Goal: Complete application form

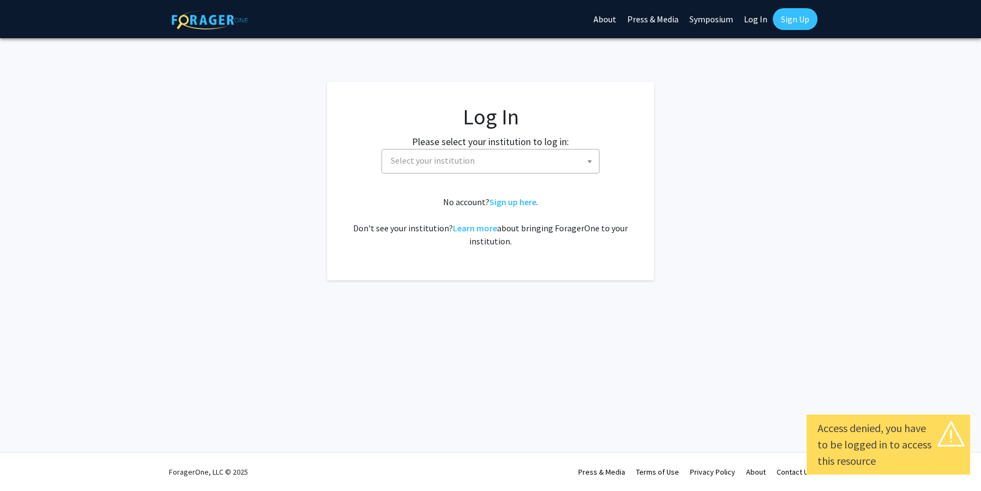
select select
click at [599, 163] on span "Select your institution" at bounding box center [493, 160] width 213 height 22
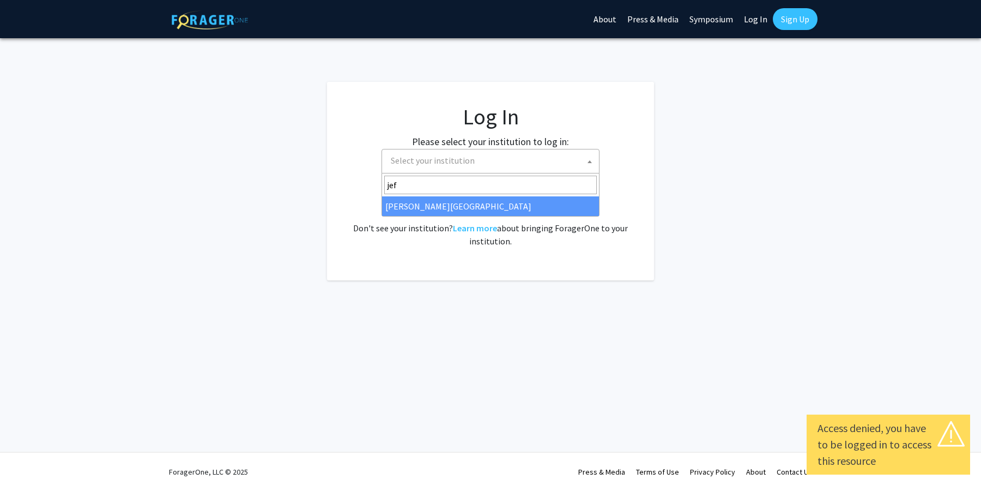
type input "[PERSON_NAME]"
select select "24"
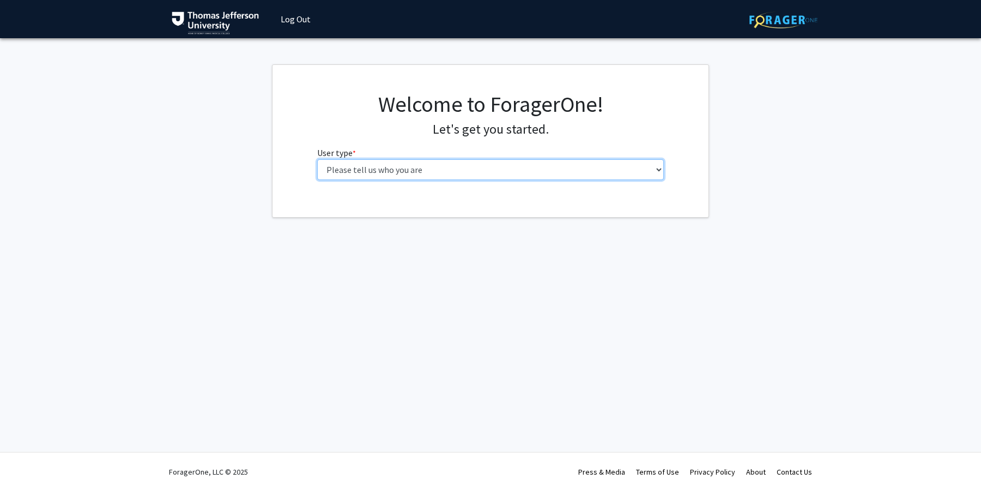
click at [516, 167] on select "Please tell us who you are Undergraduate Student Master's Student Doctoral Cand…" at bounding box center [490, 169] width 347 height 21
select select "5: faculty"
click at [317, 159] on select "Please tell us who you are Undergraduate Student Master's Student Doctoral Cand…" at bounding box center [490, 169] width 347 height 21
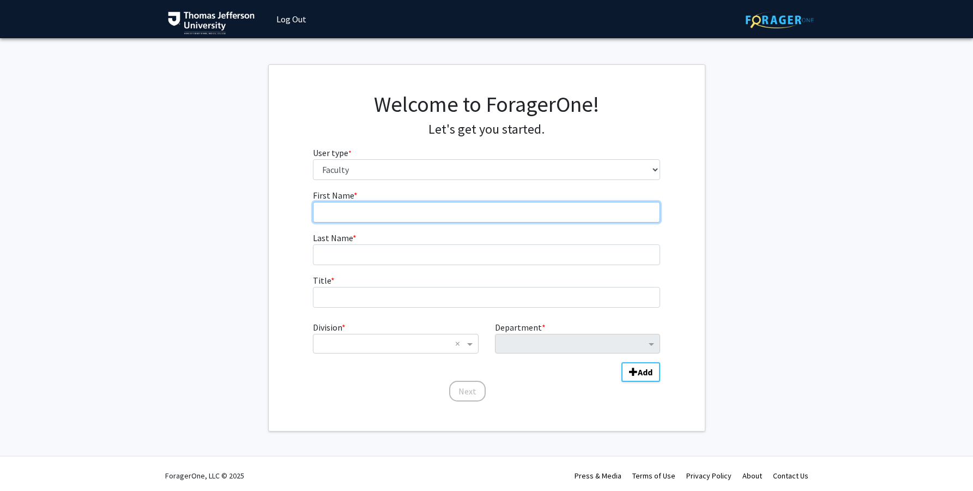
click at [433, 213] on input "First Name * required" at bounding box center [486, 212] width 347 height 21
type input "Z"
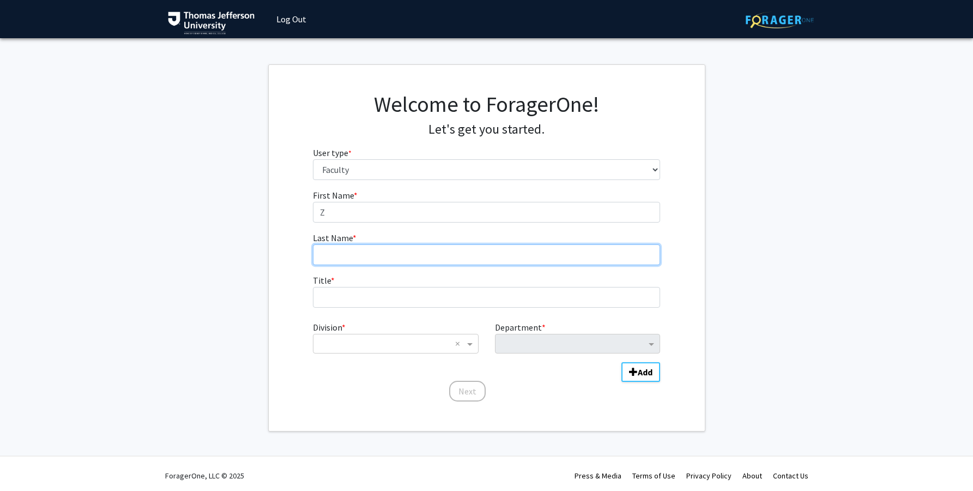
click at [379, 251] on input "Last Name * required" at bounding box center [486, 254] width 347 height 21
type input "L'Erario"
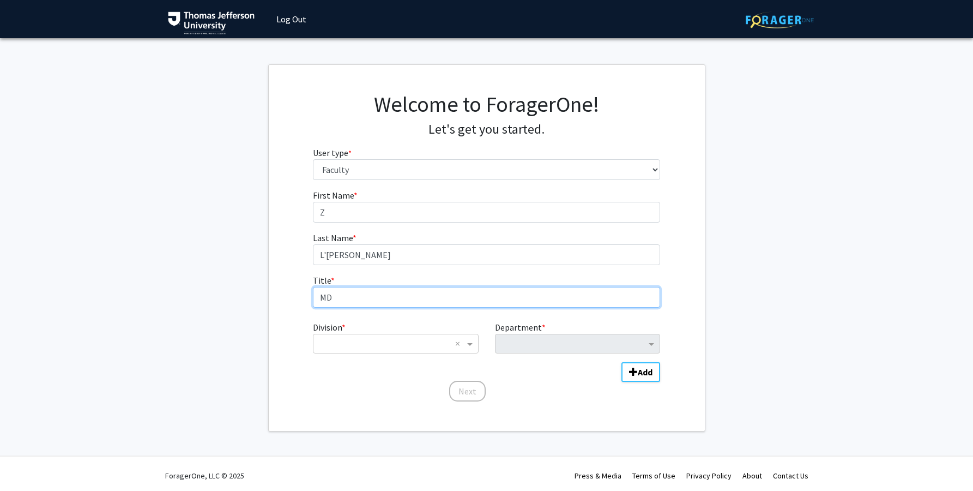
type input "MD"
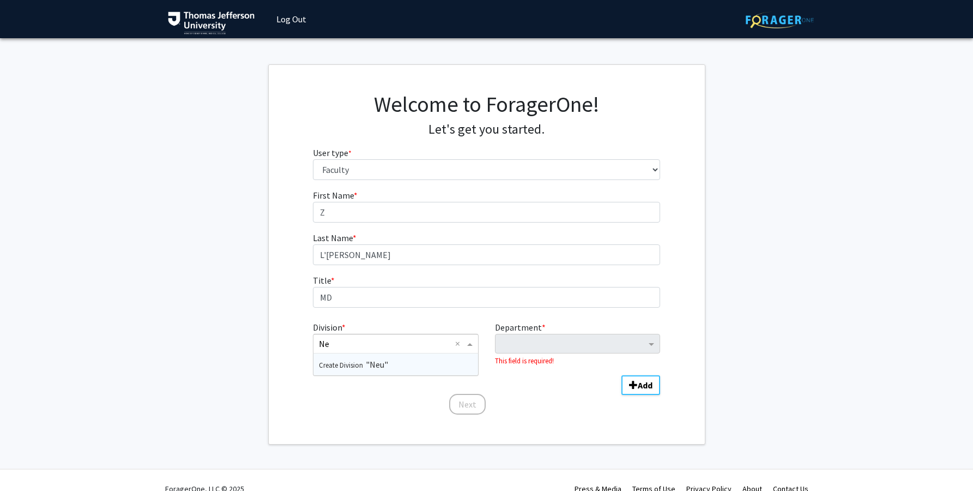
type input "N"
click at [420, 369] on span "Sidney Kimmel Medical College (SKMC)" at bounding box center [406, 364] width 175 height 11
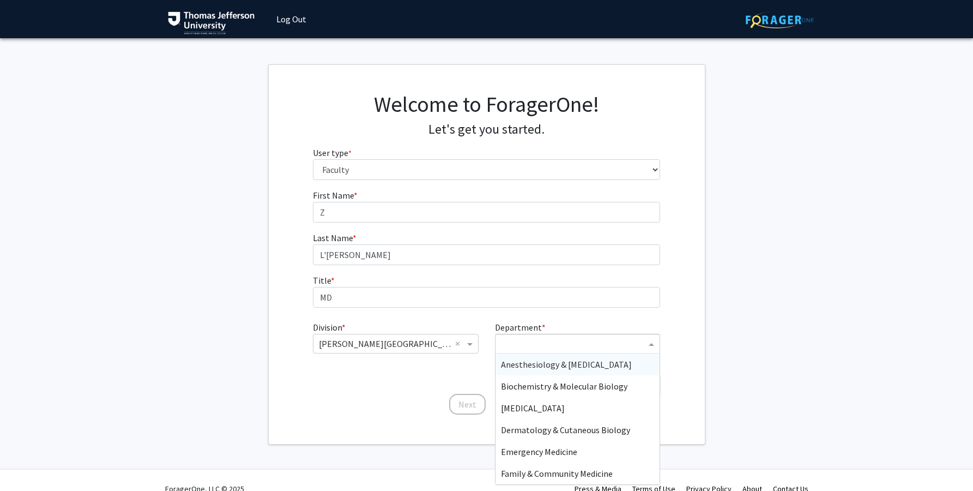
click at [606, 345] on input "Department" at bounding box center [573, 344] width 145 height 13
type input "neuro"
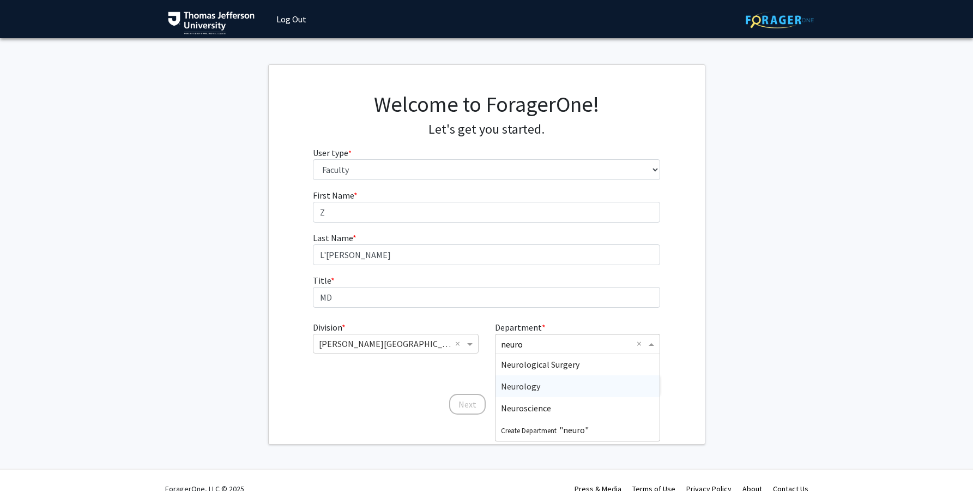
click at [568, 380] on div "Neurology" at bounding box center [578, 386] width 164 height 22
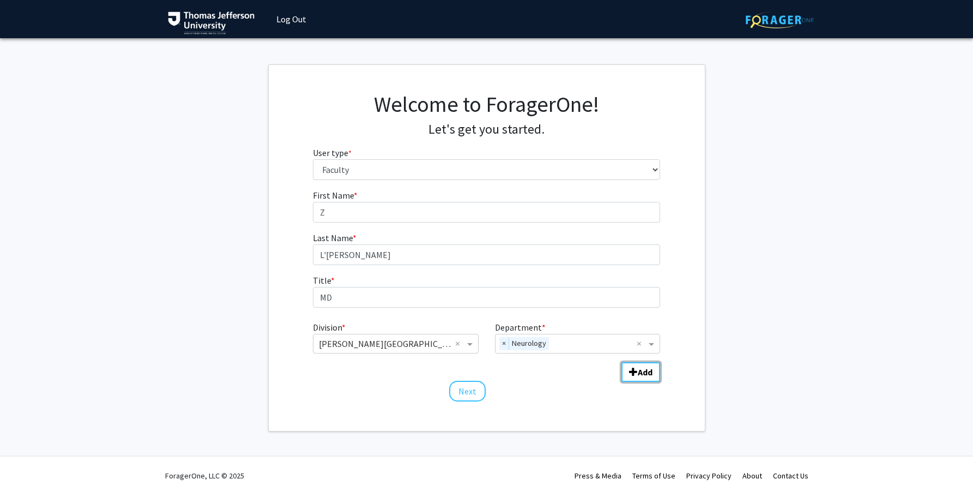
drag, startPoint x: 644, startPoint y: 367, endPoint x: 565, endPoint y: 373, distance: 79.8
click at [565, 373] on div "Division * × Sidney Kimmel Medical College (SKMC) × Department * × Neurology × …" at bounding box center [486, 345] width 347 height 59
click at [475, 388] on button "Next" at bounding box center [467, 391] width 37 height 21
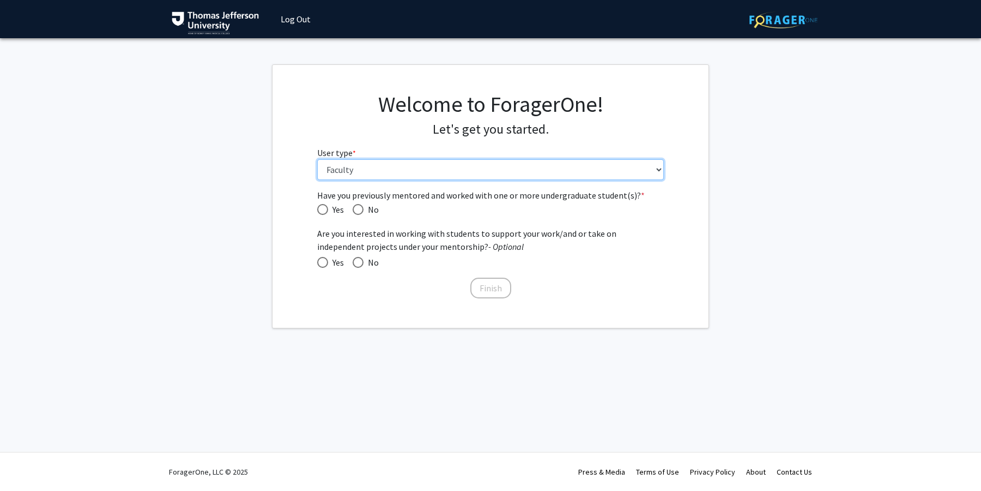
click at [398, 167] on select "Please tell us who you are Undergraduate Student Master's Student Doctoral Cand…" at bounding box center [490, 169] width 347 height 21
click at [408, 157] on fg-select "User type * required Please tell us who you are Undergraduate Student Master's …" at bounding box center [490, 163] width 347 height 34
click at [318, 211] on span "Have you previously mentored and worked with one or more undergraduate student(…" at bounding box center [322, 209] width 11 height 11
click at [318, 211] on input "Yes" at bounding box center [322, 209] width 11 height 11
radio input "true"
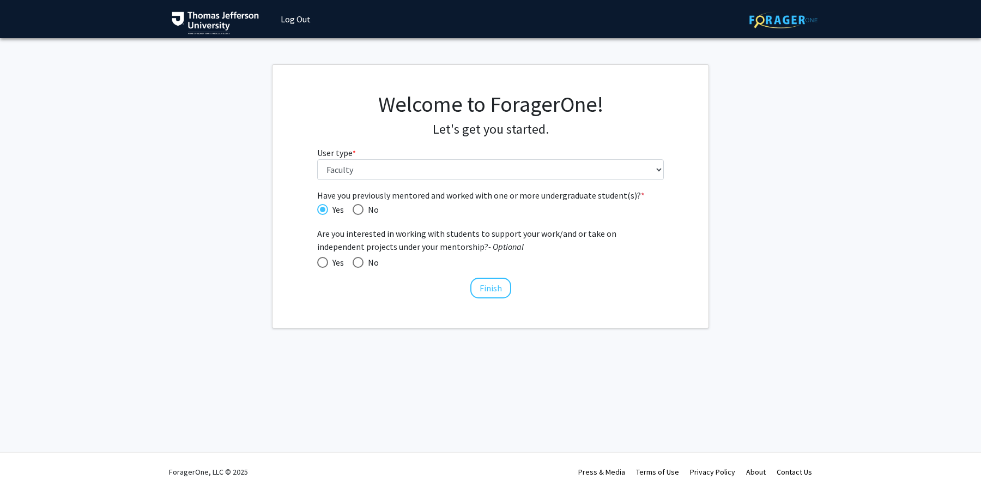
click at [322, 261] on span at bounding box center [322, 262] width 11 height 11
click at [322, 261] on input "Yes" at bounding box center [322, 262] width 11 height 11
radio input "true"
click at [332, 264] on span "Yes" at bounding box center [336, 262] width 16 height 13
click at [328, 264] on input "Yes" at bounding box center [322, 262] width 11 height 11
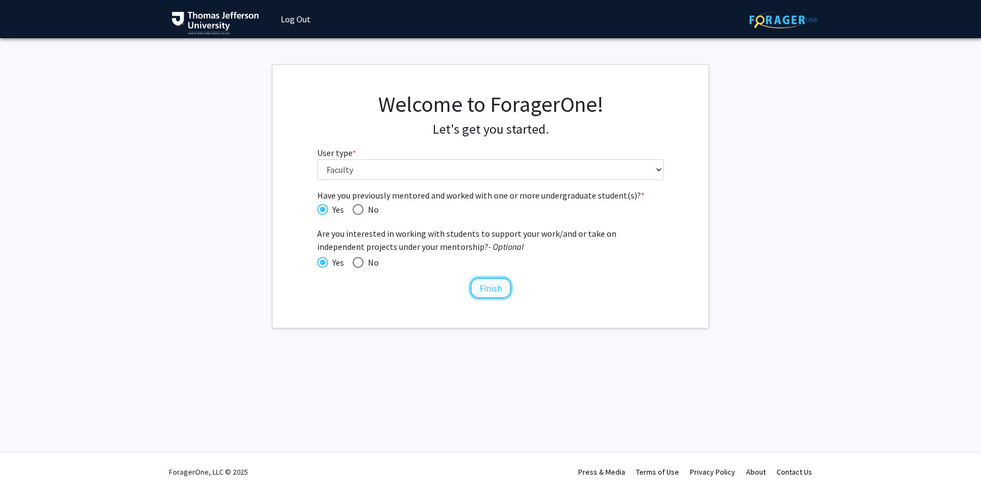
click at [485, 286] on button "Finish" at bounding box center [491, 288] width 41 height 21
